Goal: Find specific page/section: Find specific page/section

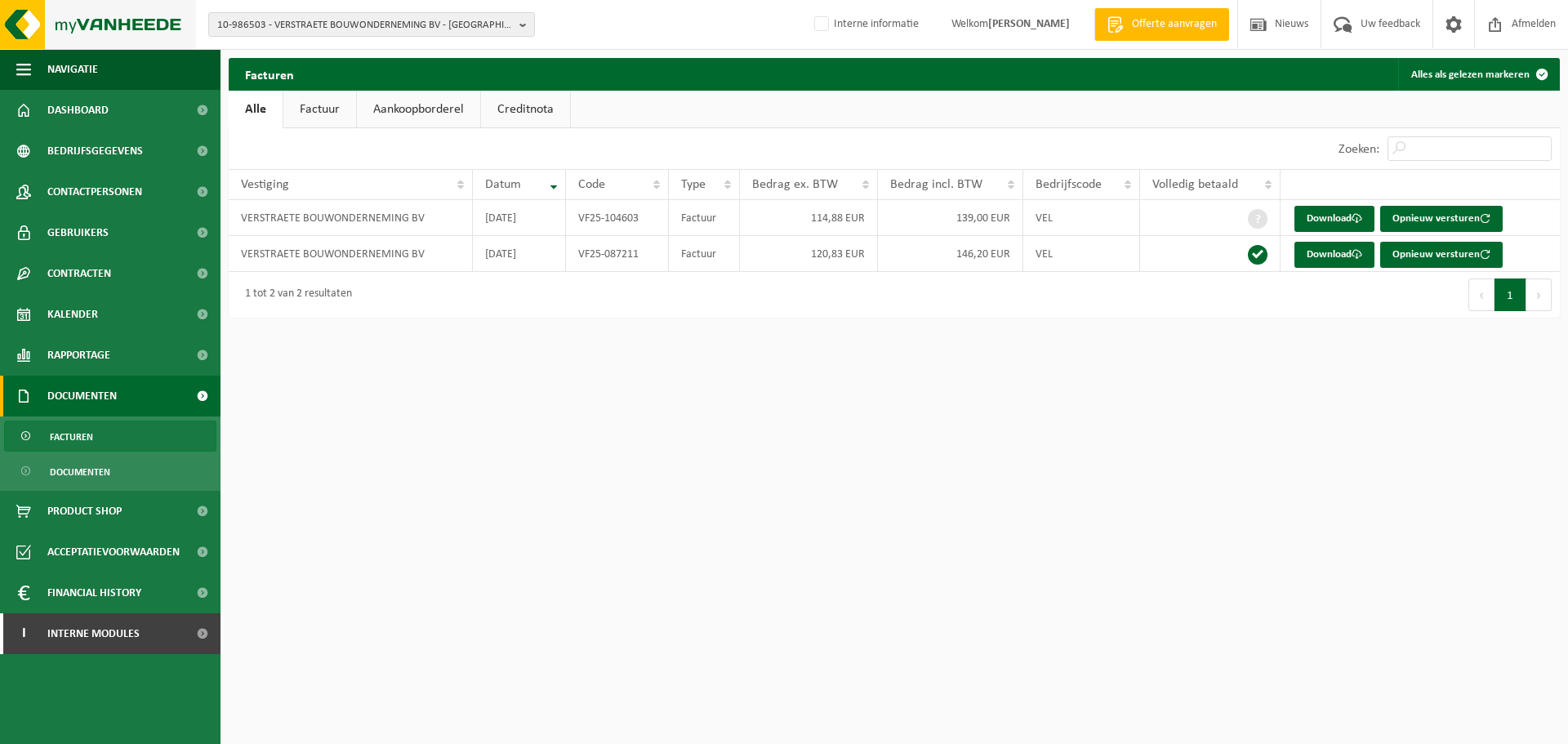
click at [135, 25] on img at bounding box center [98, 24] width 196 height 49
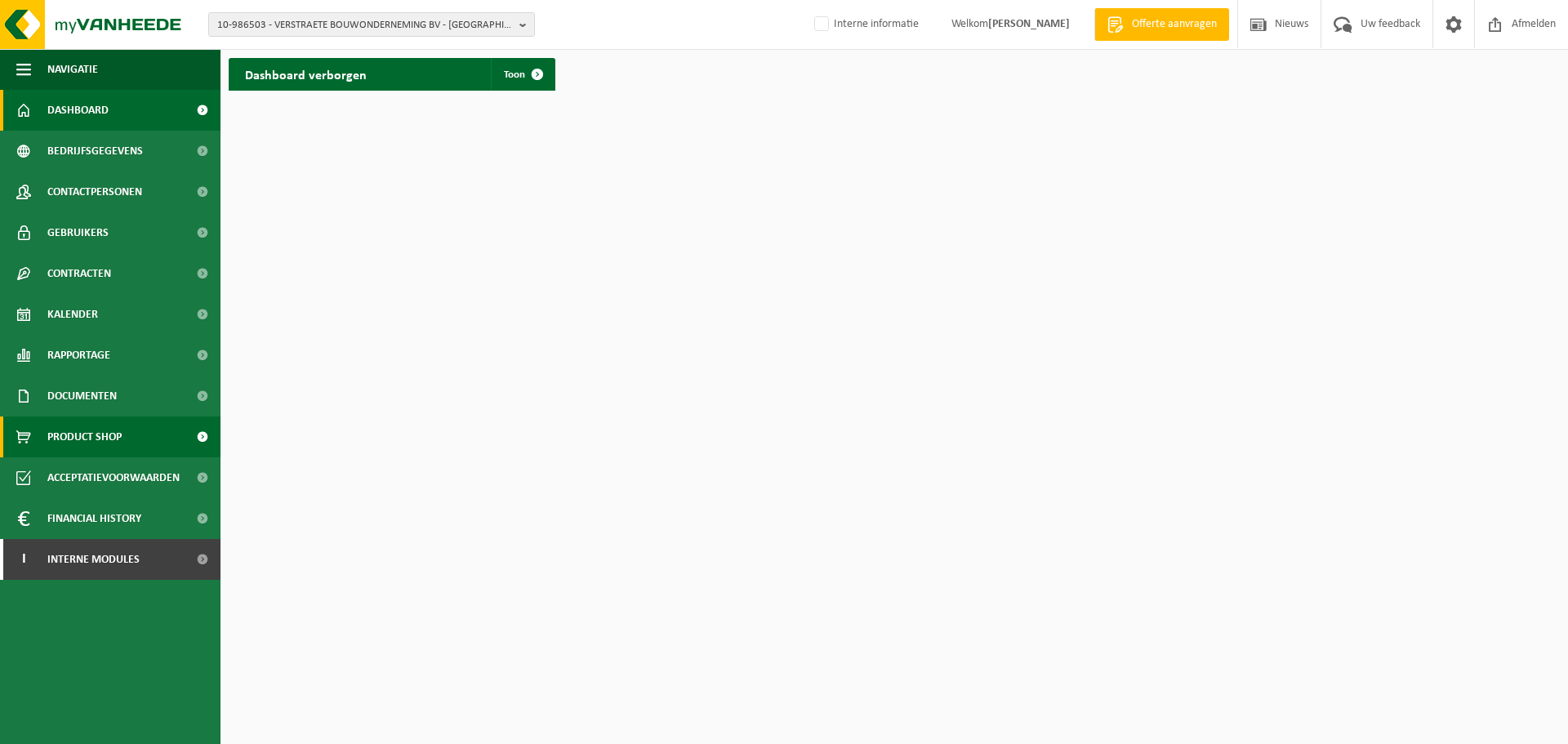
click at [76, 439] on span "Product Shop" at bounding box center [85, 437] width 75 height 41
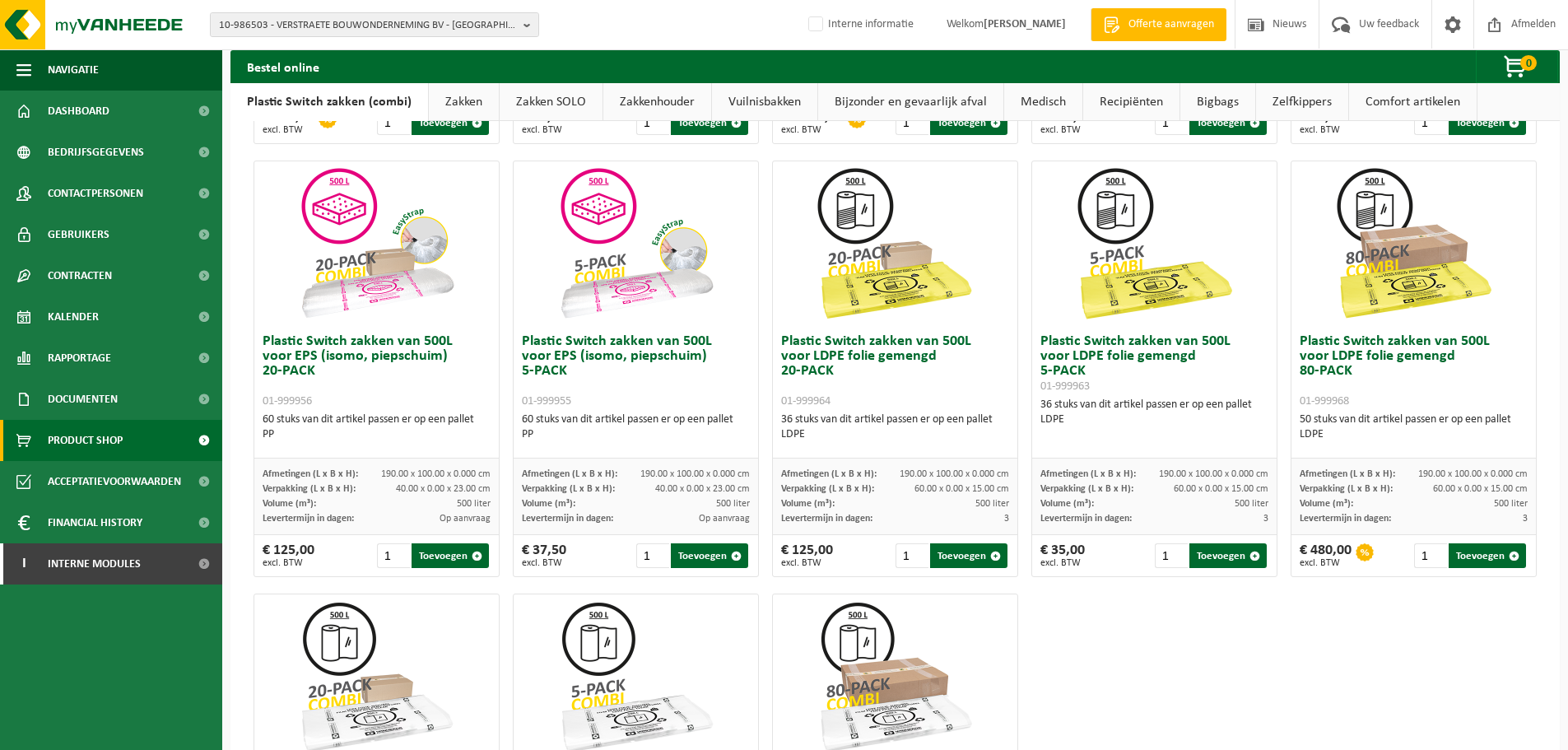
scroll to position [576, 0]
